Goal: Transaction & Acquisition: Purchase product/service

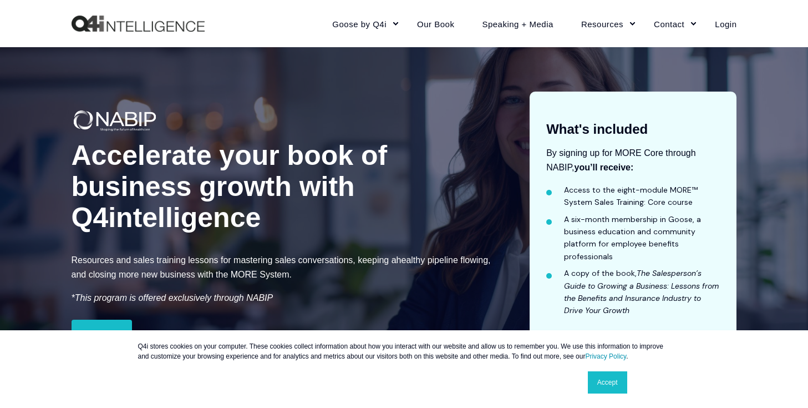
click at [614, 381] on link "Accept" at bounding box center [607, 382] width 39 height 22
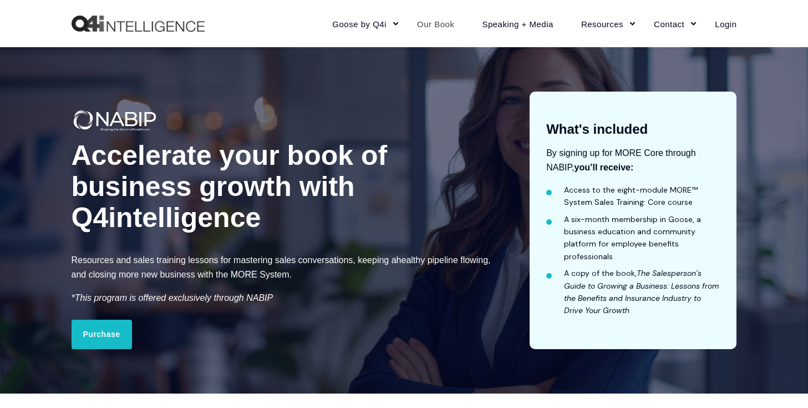
click at [442, 24] on link "Our Book" at bounding box center [435, 23] width 65 height 48
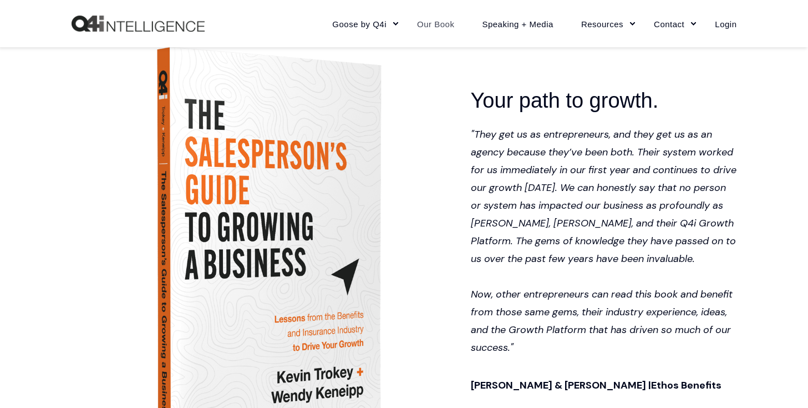
scroll to position [513, 0]
